Goal: Transaction & Acquisition: Book appointment/travel/reservation

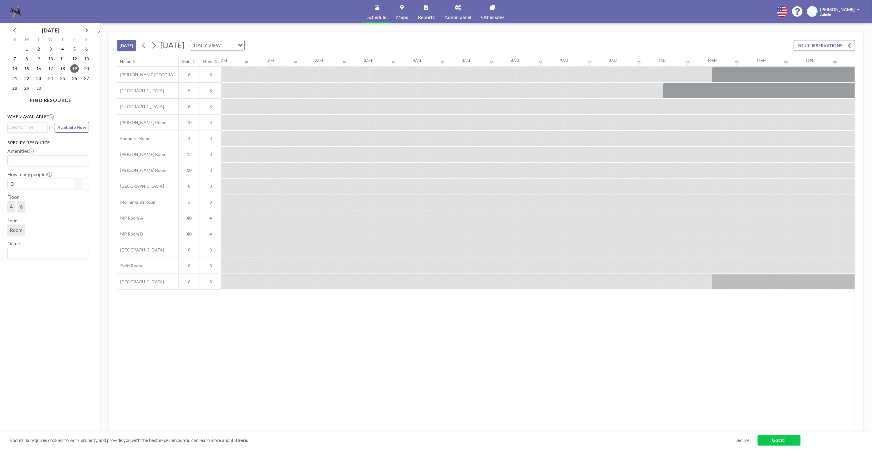
scroll to position [0, 544]
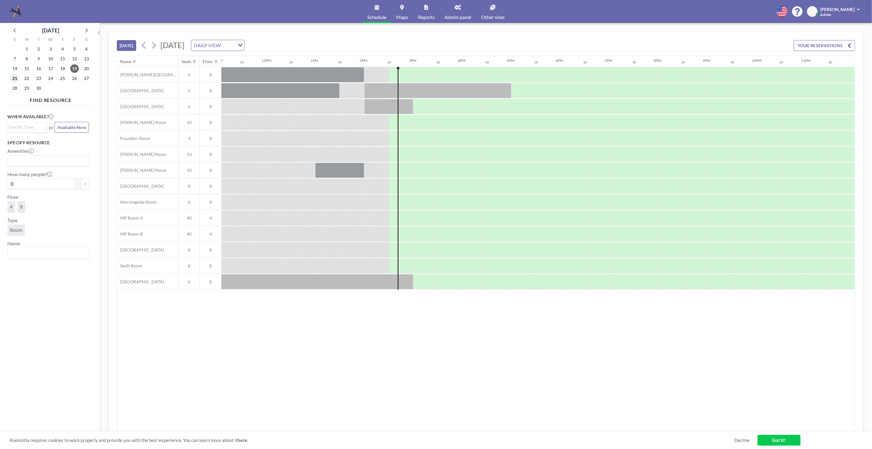
click at [17, 78] on span "21" at bounding box center [14, 78] width 9 height 9
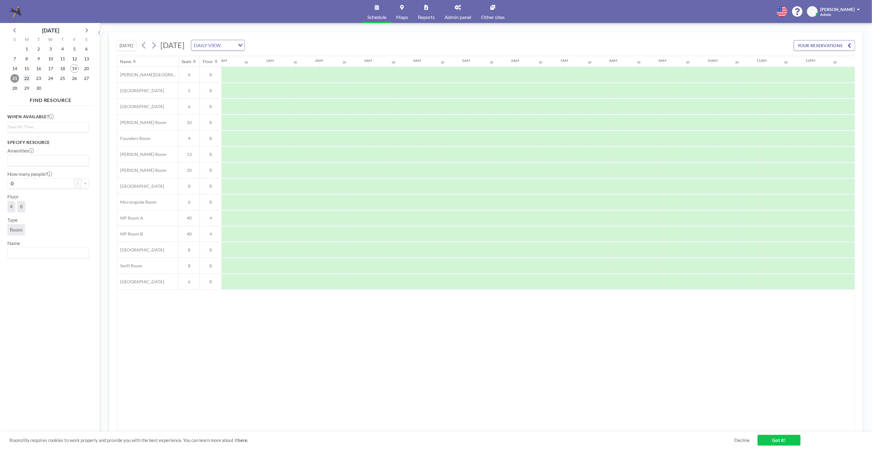
scroll to position [0, 368]
click at [31, 79] on span "22" at bounding box center [26, 78] width 9 height 9
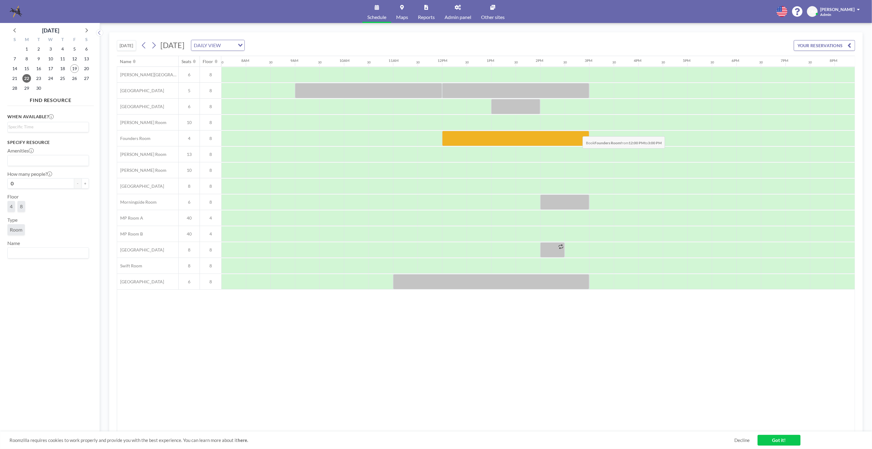
drag, startPoint x: 457, startPoint y: 135, endPoint x: 578, endPoint y: 131, distance: 121.1
click at [578, 131] on div at bounding box center [515, 138] width 147 height 15
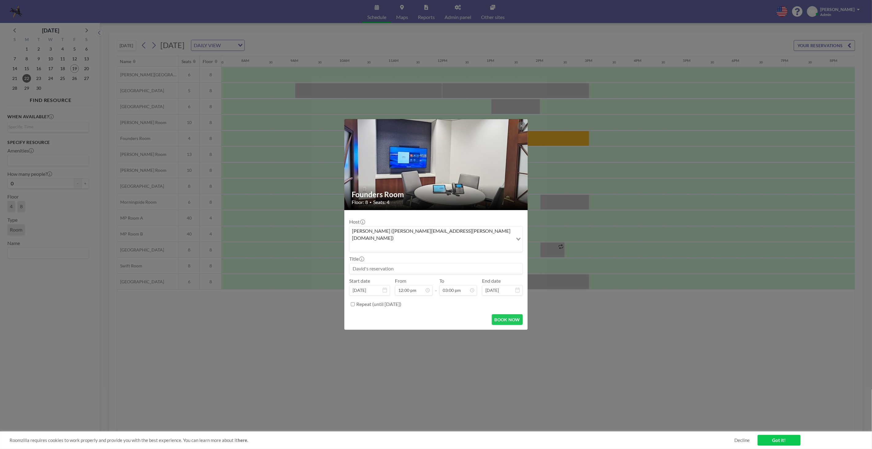
drag, startPoint x: 397, startPoint y: 259, endPoint x: 367, endPoint y: 262, distance: 30.8
click at [367, 264] on input at bounding box center [435, 269] width 173 height 10
click at [383, 264] on input at bounding box center [435, 269] width 173 height 10
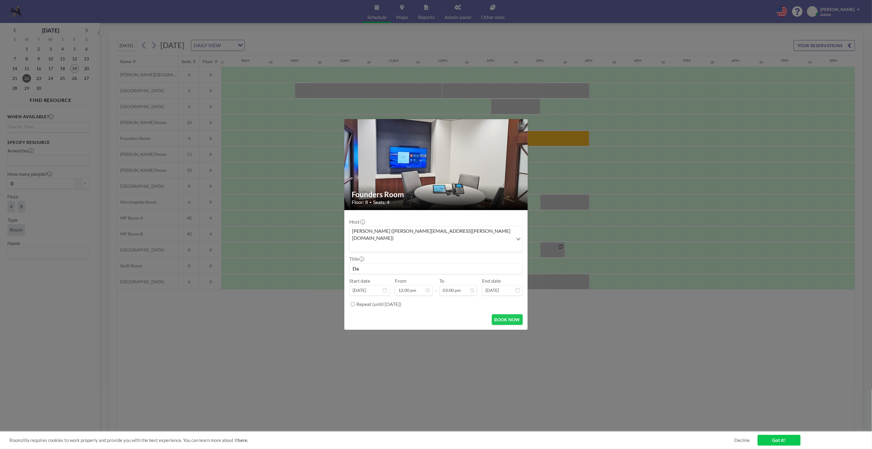
type input "D"
type input "[PERSON_NAME] - Maintenance"
click at [506, 314] on button "BOOK NOW" at bounding box center [507, 319] width 31 height 11
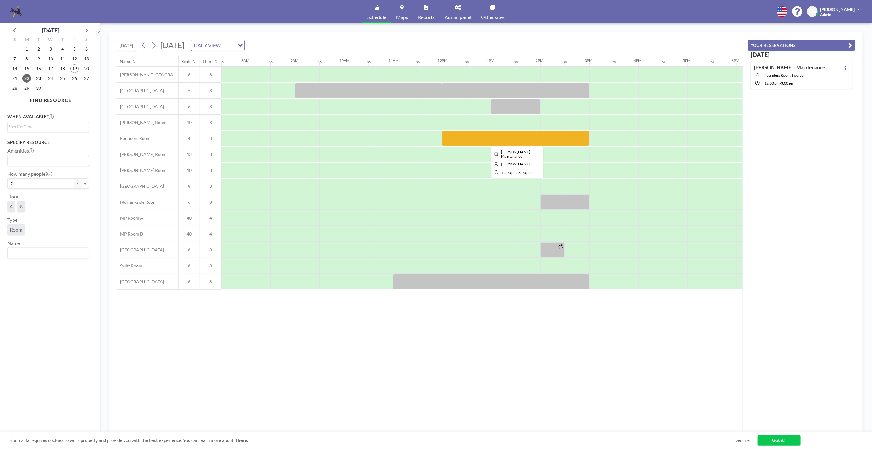
click at [501, 136] on div at bounding box center [515, 138] width 147 height 15
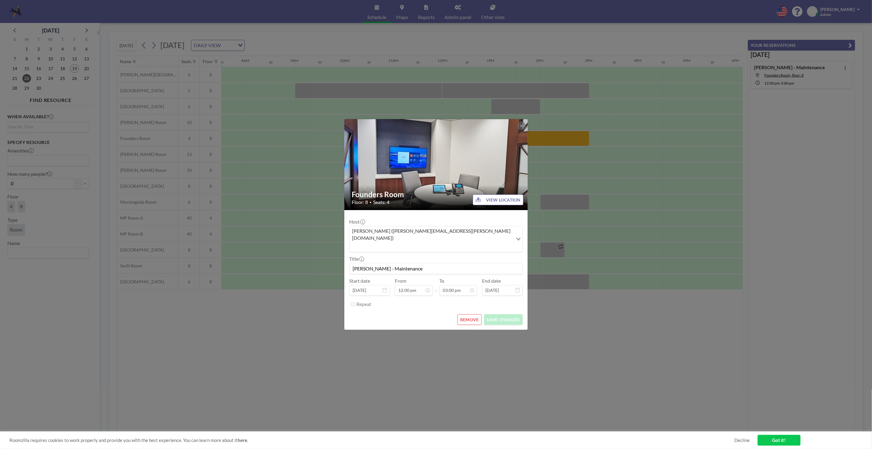
drag, startPoint x: 421, startPoint y: 262, endPoint x: 324, endPoint y: 263, distance: 97.8
click at [324, 263] on div "Founders Room Floor: 8 • Seats: 4 VIEW LOCATION Host [PERSON_NAME] ([PERSON_NAM…" at bounding box center [436, 224] width 872 height 449
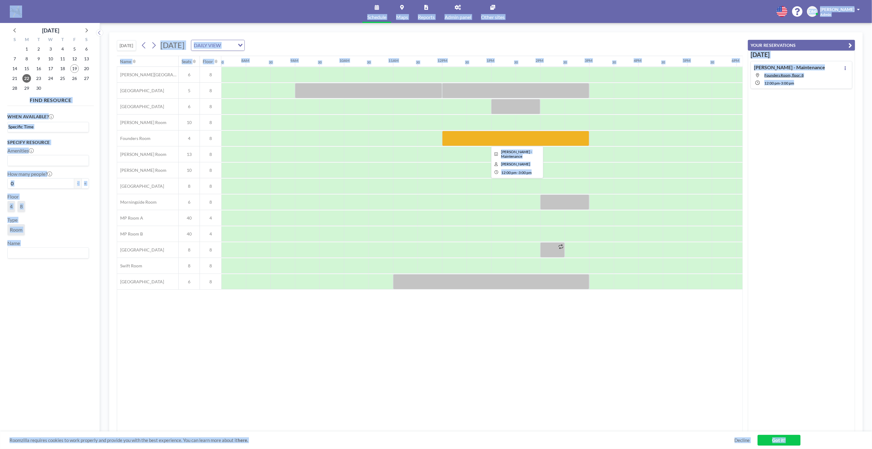
click at [532, 141] on div at bounding box center [515, 138] width 147 height 15
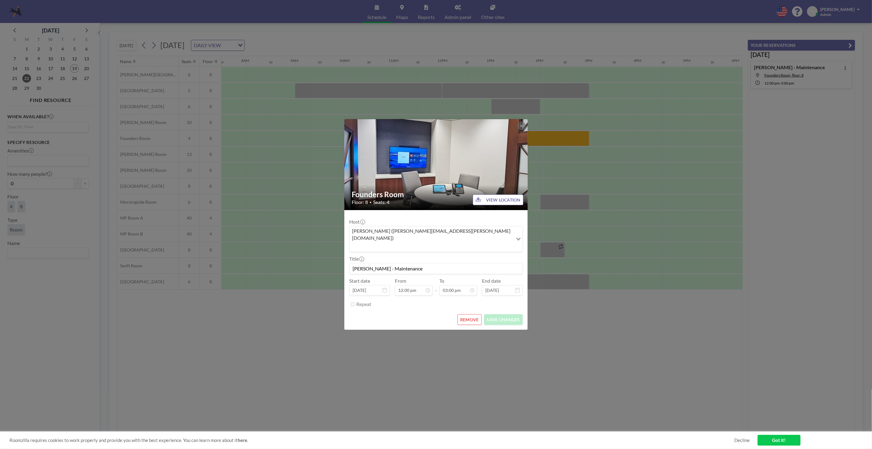
drag, startPoint x: 419, startPoint y: 263, endPoint x: 341, endPoint y: 263, distance: 78.1
click at [341, 263] on div "Founders Room Floor: 8 • Seats: 4 VIEW LOCATION Host [PERSON_NAME] ([PERSON_NAM…" at bounding box center [436, 224] width 872 height 449
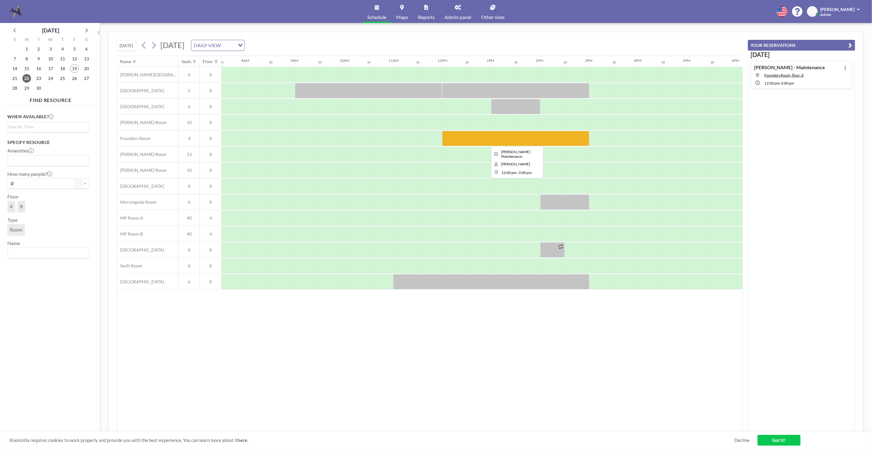
click at [500, 133] on div at bounding box center [515, 138] width 147 height 15
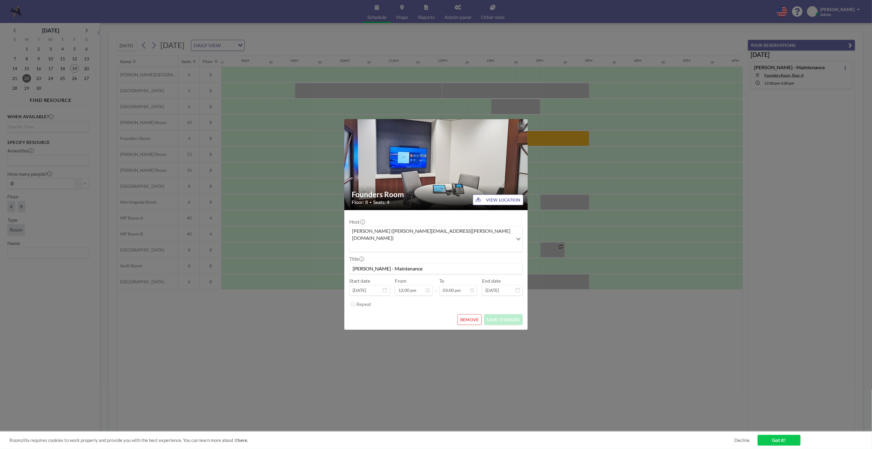
drag, startPoint x: 428, startPoint y: 259, endPoint x: 350, endPoint y: 260, distance: 78.1
click at [350, 264] on input "[PERSON_NAME] - Maintenance" at bounding box center [435, 269] width 173 height 10
click at [470, 314] on button "REMOVE" at bounding box center [469, 319] width 24 height 11
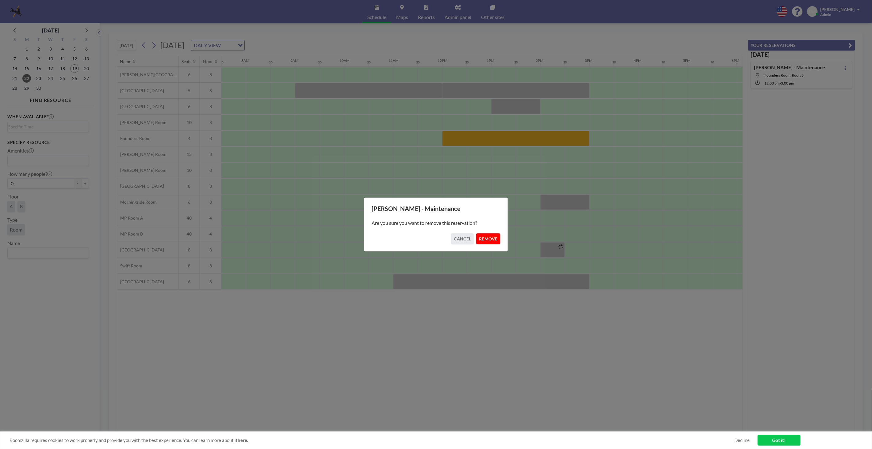
click at [484, 241] on button "REMOVE" at bounding box center [488, 239] width 24 height 11
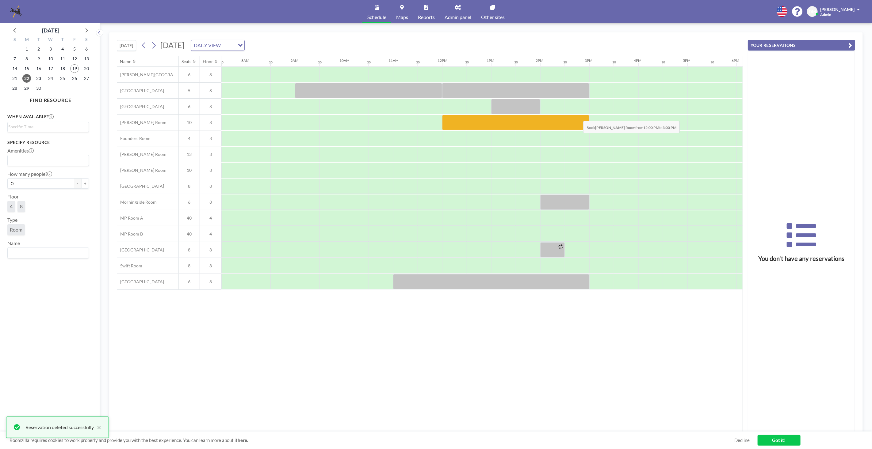
drag, startPoint x: 447, startPoint y: 119, endPoint x: 578, endPoint y: 116, distance: 130.9
click at [578, 116] on div at bounding box center [515, 122] width 147 height 15
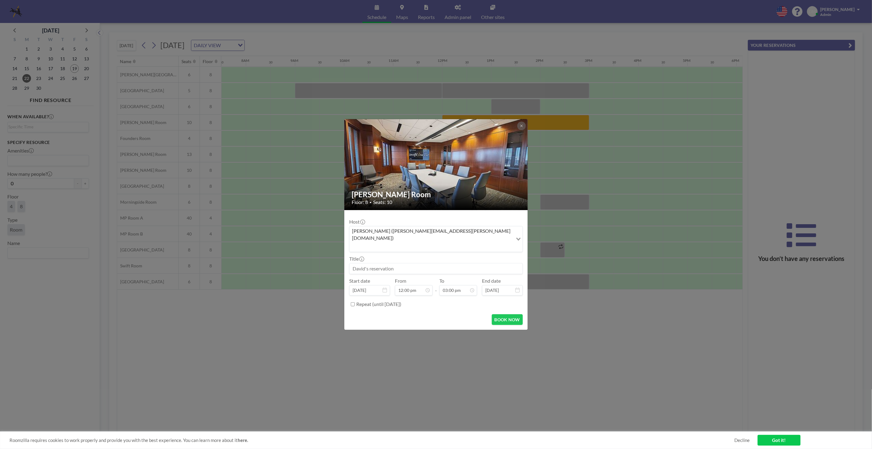
click at [404, 264] on input at bounding box center [435, 269] width 173 height 10
paste input "[PERSON_NAME] - Maintenance"
type input "[PERSON_NAME] - Maintenance"
click at [504, 314] on button "BOOK NOW" at bounding box center [507, 319] width 31 height 11
